Goal: Information Seeking & Learning: Learn about a topic

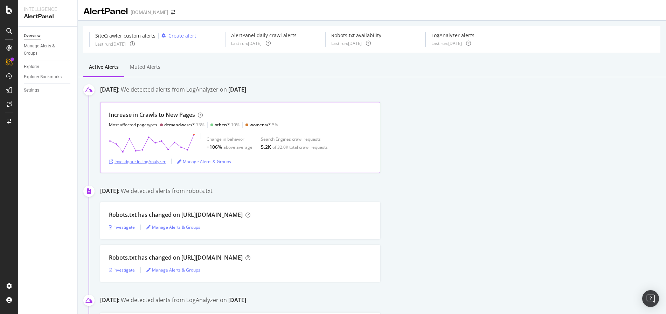
click at [155, 160] on div "Investigate in LogAnalyzer" at bounding box center [137, 161] width 57 height 6
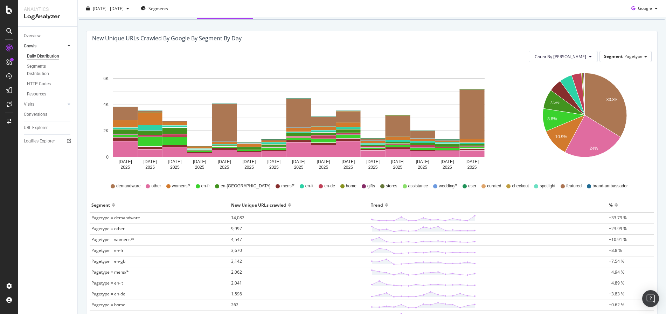
scroll to position [53, 0]
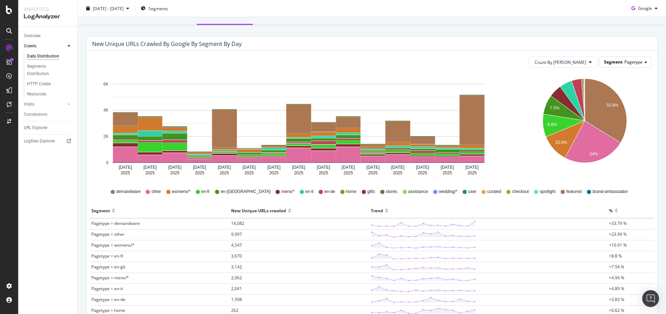
click at [641, 61] on div "Segment Pagetype" at bounding box center [626, 62] width 52 height 10
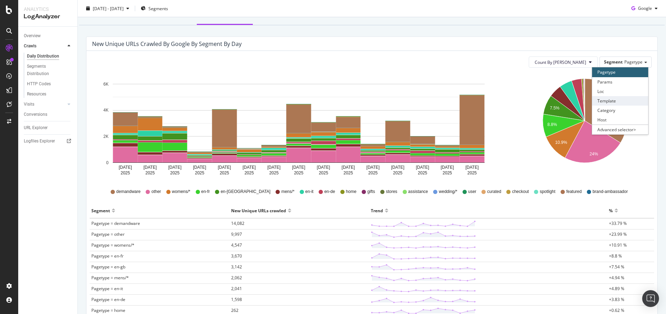
click at [635, 102] on div "Template" at bounding box center [621, 100] width 56 height 9
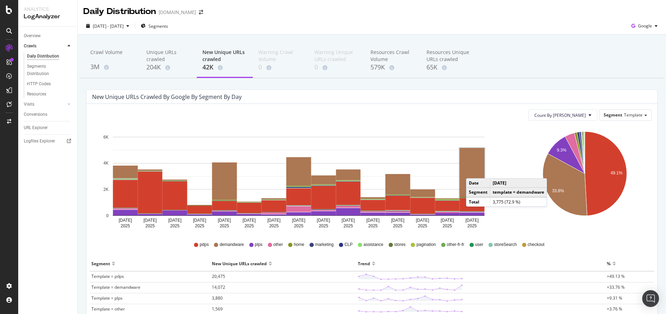
click at [473, 171] on rect "A chart." at bounding box center [472, 172] width 25 height 49
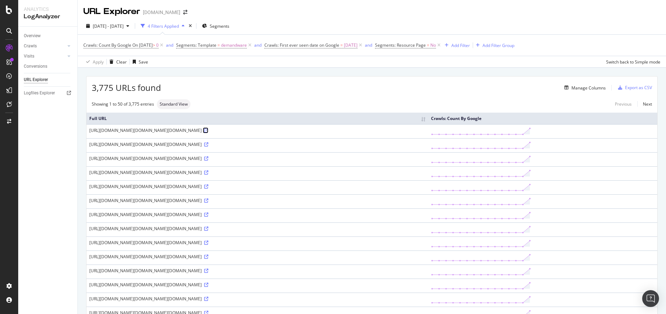
click at [204, 132] on icon at bounding box center [206, 130] width 4 height 4
click at [208, 146] on icon at bounding box center [206, 144] width 4 height 4
click at [208, 231] on icon at bounding box center [206, 228] width 4 height 4
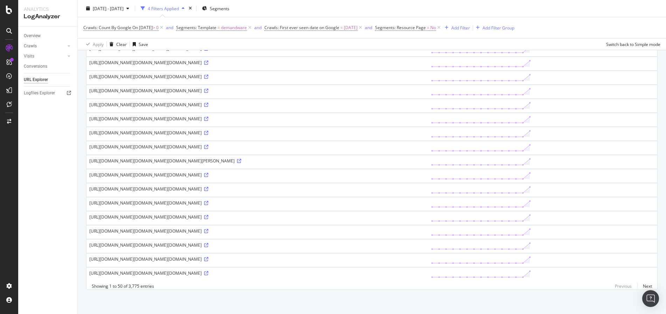
scroll to position [873, 0]
click at [204, 201] on icon at bounding box center [206, 203] width 4 height 4
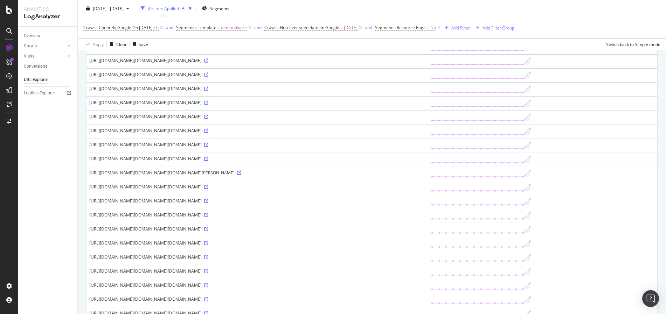
scroll to position [0, 0]
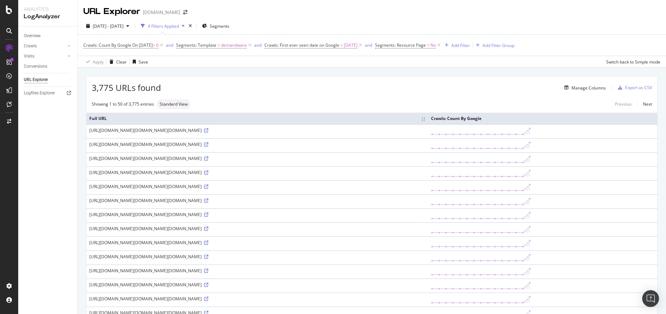
click at [331, 92] on div "3,775 URLs found Manage Columns Export as CSV" at bounding box center [372, 84] width 571 height 17
